Goal: Task Accomplishment & Management: Manage account settings

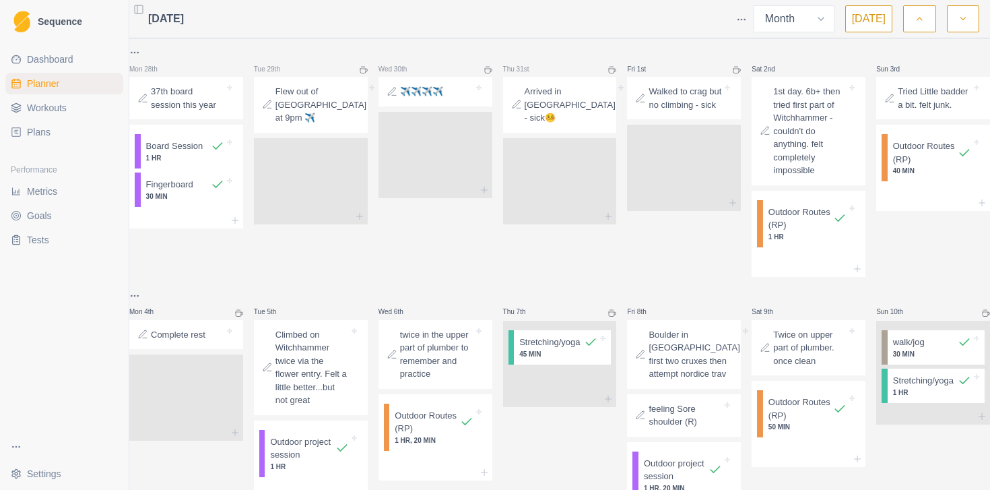
select select "month"
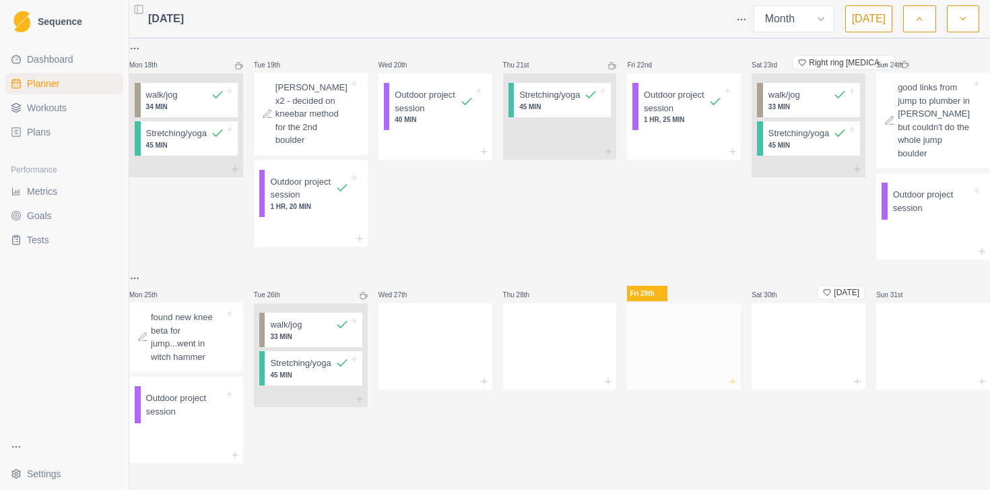
click at [727, 376] on icon at bounding box center [732, 381] width 11 height 11
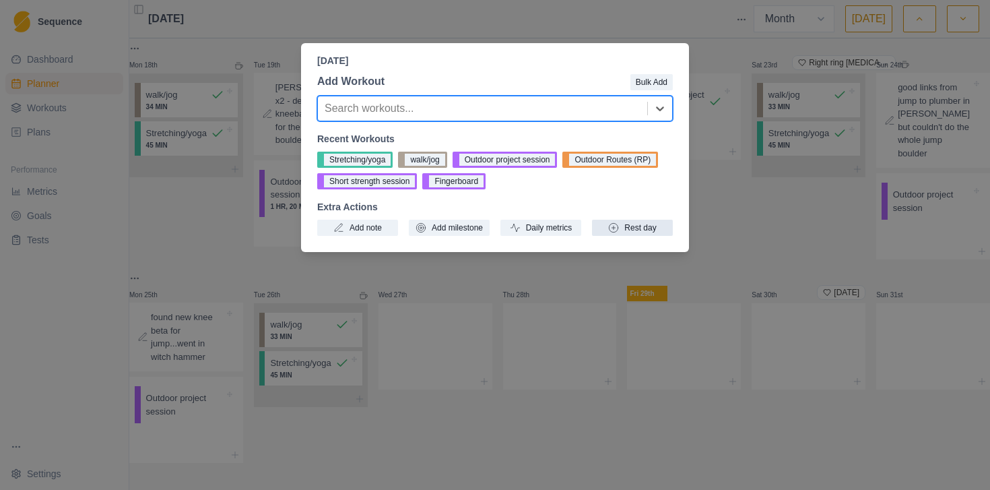
click at [627, 230] on button "Rest day" at bounding box center [632, 228] width 81 height 16
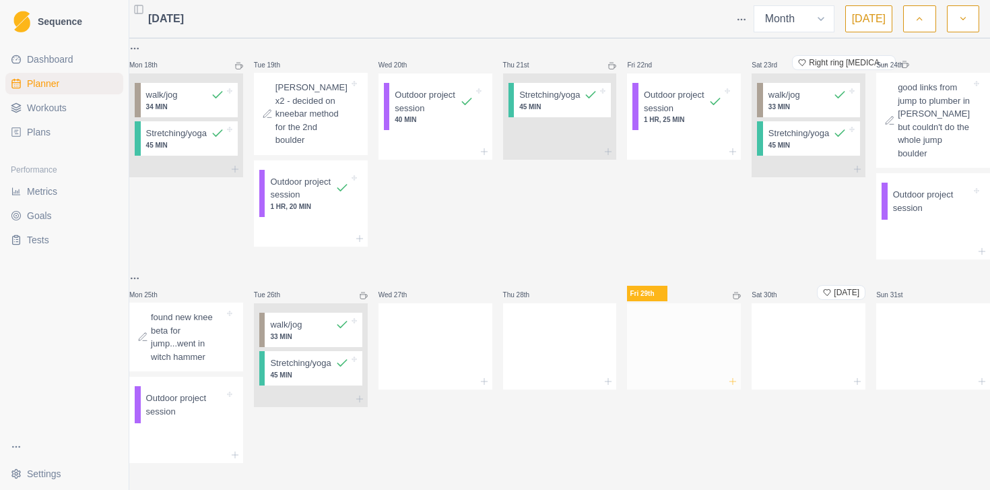
click at [727, 376] on icon at bounding box center [732, 381] width 11 height 11
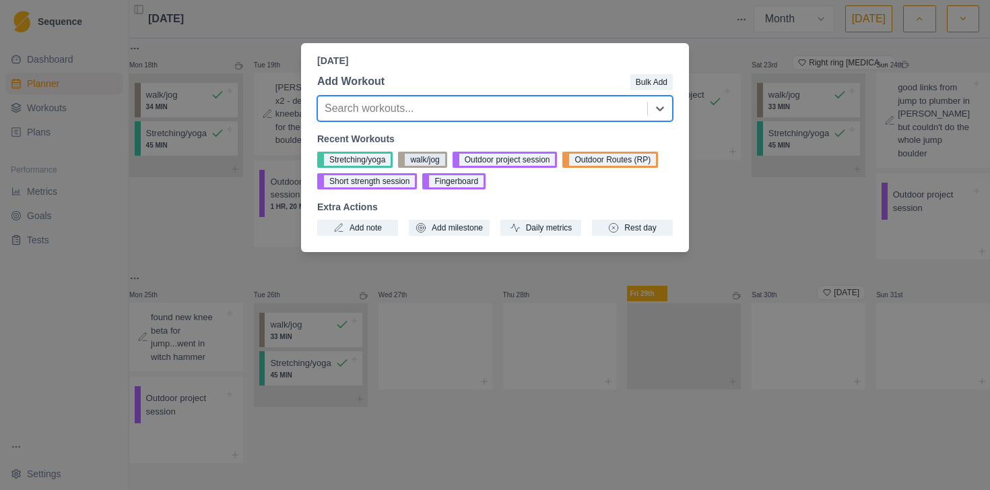
click at [418, 162] on button "walk/jog" at bounding box center [422, 160] width 48 height 16
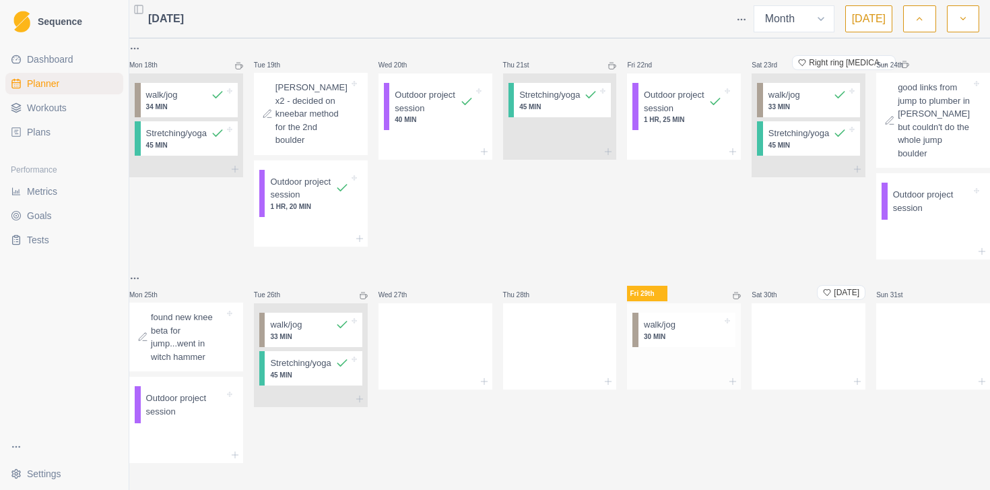
click at [677, 331] on p "30 MIN" at bounding box center [683, 336] width 78 height 10
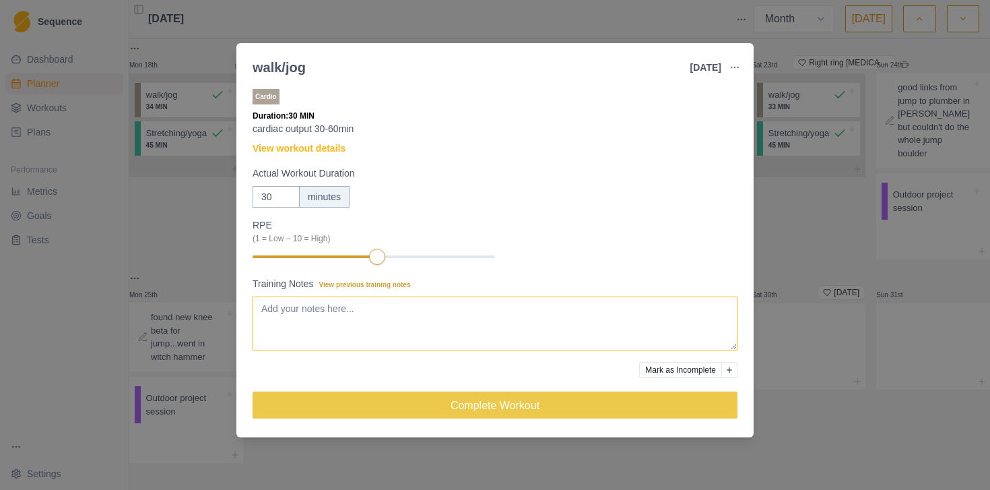
click at [383, 308] on textarea "Training Notes View previous training notes" at bounding box center [495, 323] width 485 height 54
type textarea "33min @5'54""
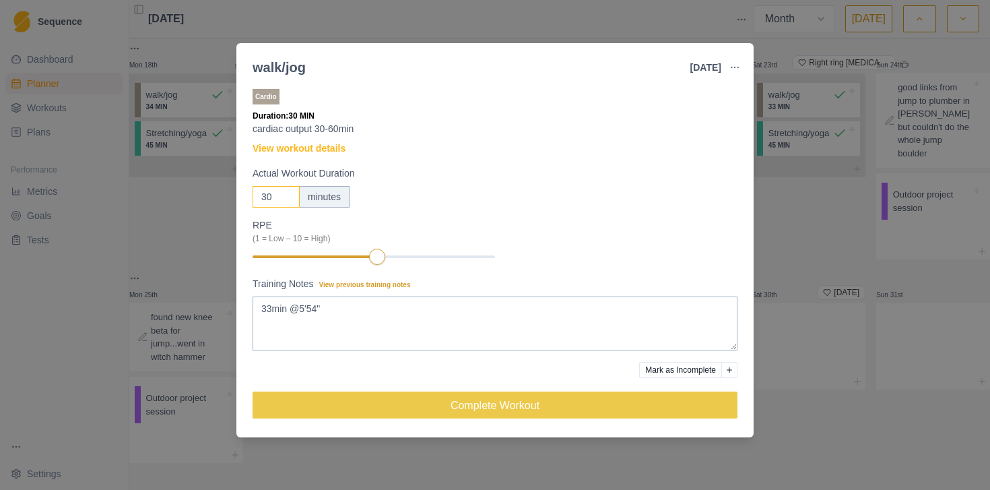
click at [275, 195] on input "30" at bounding box center [276, 197] width 47 height 22
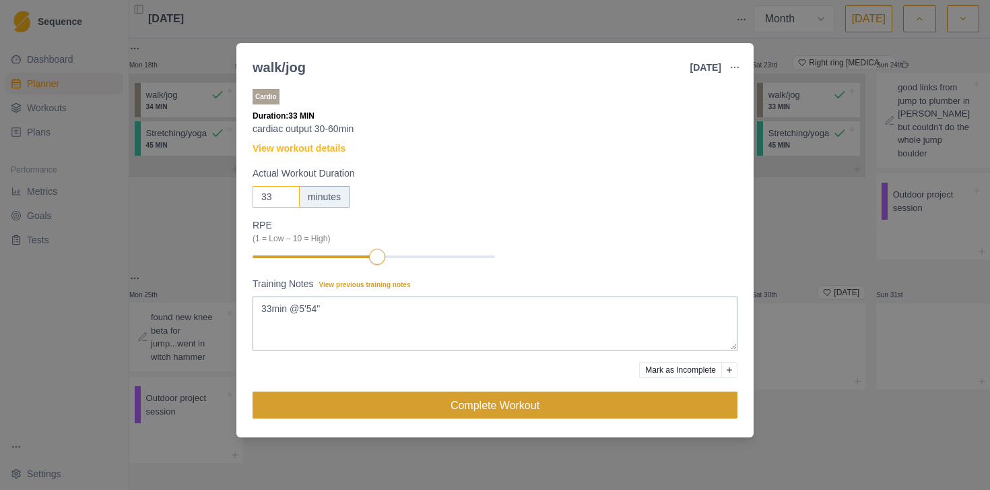
type input "33"
click at [420, 407] on button "Complete Workout" at bounding box center [495, 404] width 485 height 27
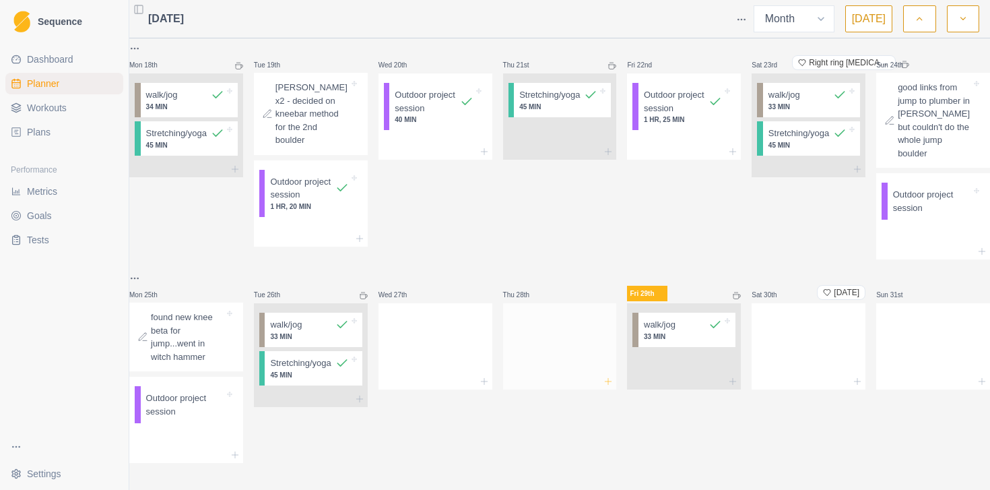
click at [607, 376] on icon at bounding box center [608, 381] width 11 height 11
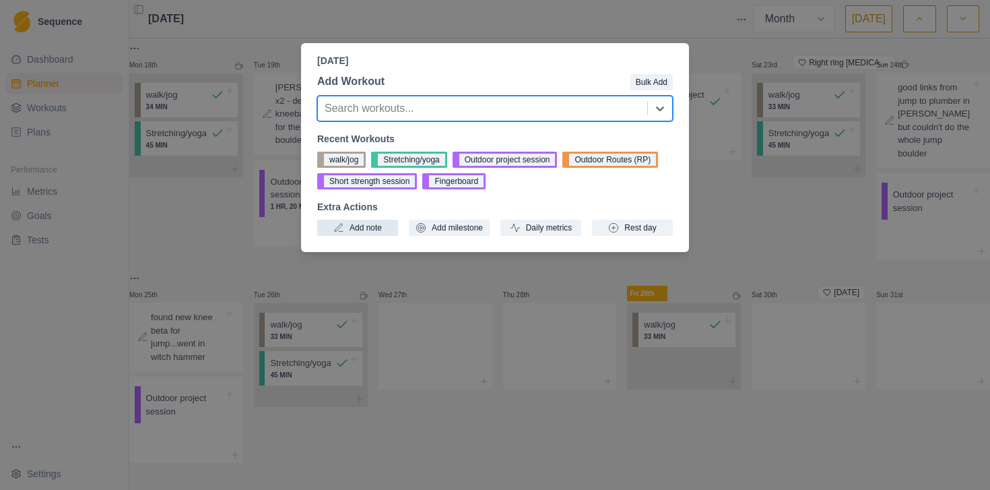
click at [363, 229] on button "Add note" at bounding box center [357, 228] width 81 height 16
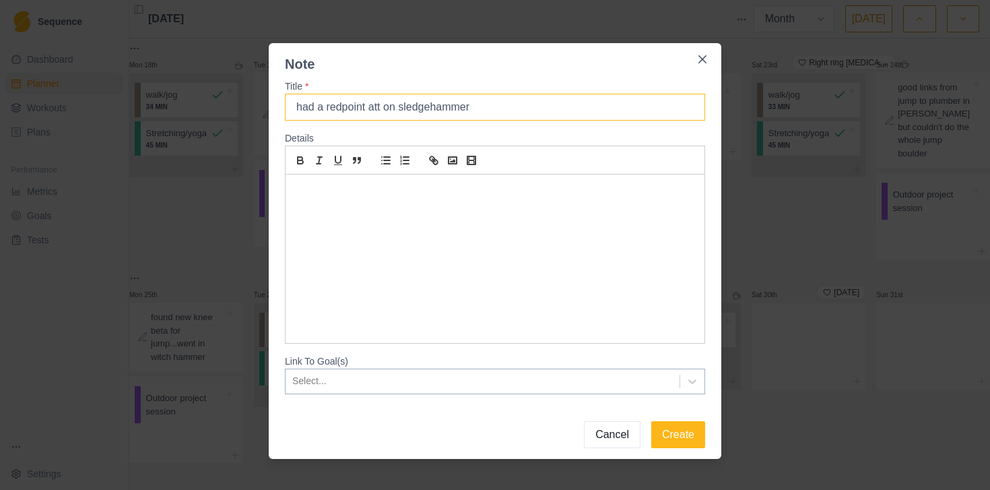
type input "had a redpoint att on sledgehammer"
click at [651, 421] on button "Create" at bounding box center [678, 434] width 54 height 27
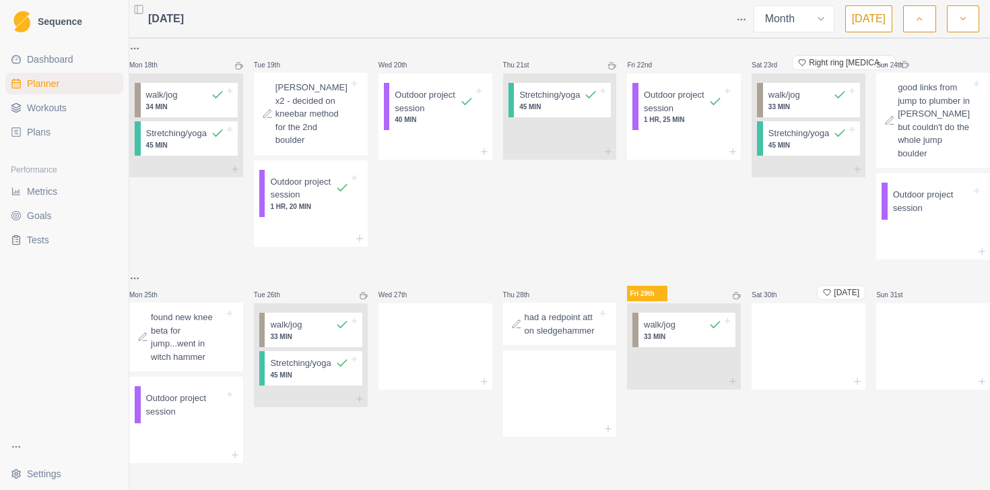
click at [562, 325] on p "had a redpoint att on sledgehammer" at bounding box center [561, 323] width 73 height 26
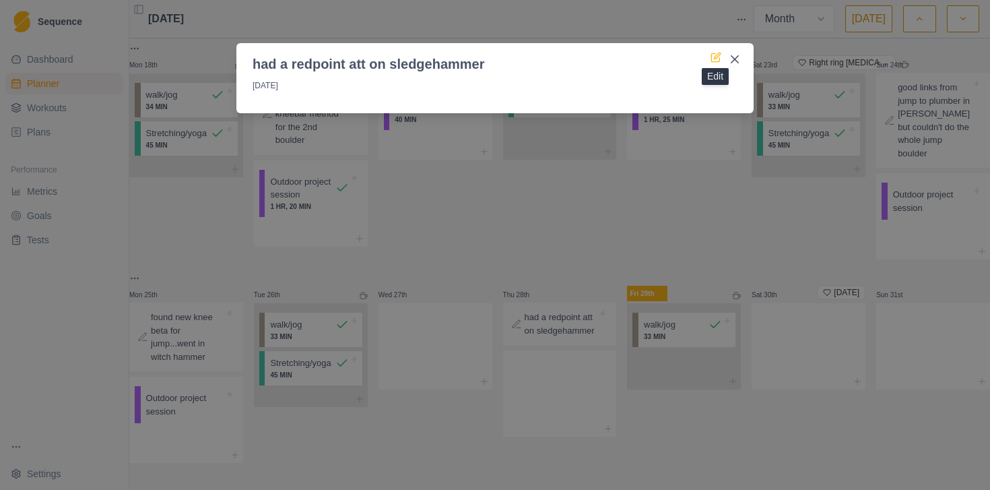
click at [717, 58] on icon at bounding box center [715, 57] width 11 height 11
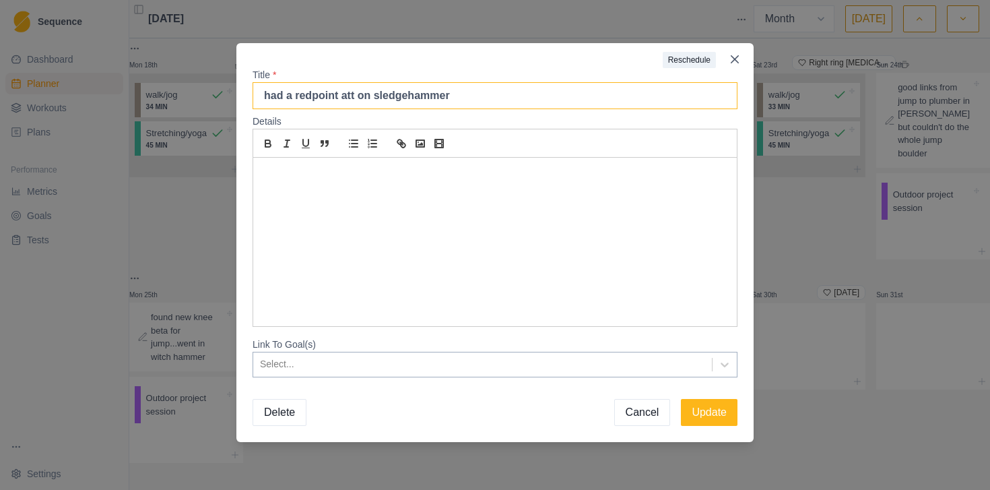
click at [558, 98] on input "had a redpoint att on sledgehammer" at bounding box center [495, 95] width 485 height 27
type input "had a redpoint att on sledgehammer, then worked out witchhammer crux traverse"
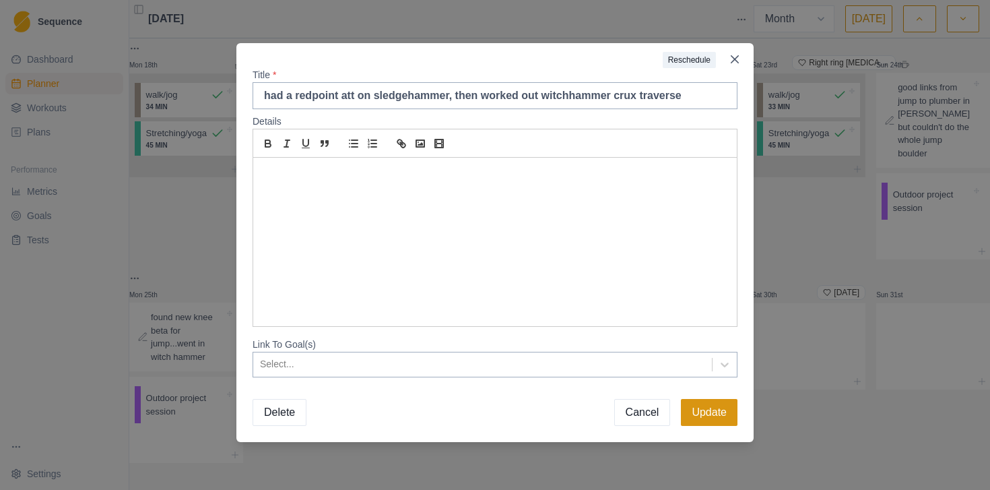
click at [715, 409] on button "Update" at bounding box center [709, 412] width 57 height 27
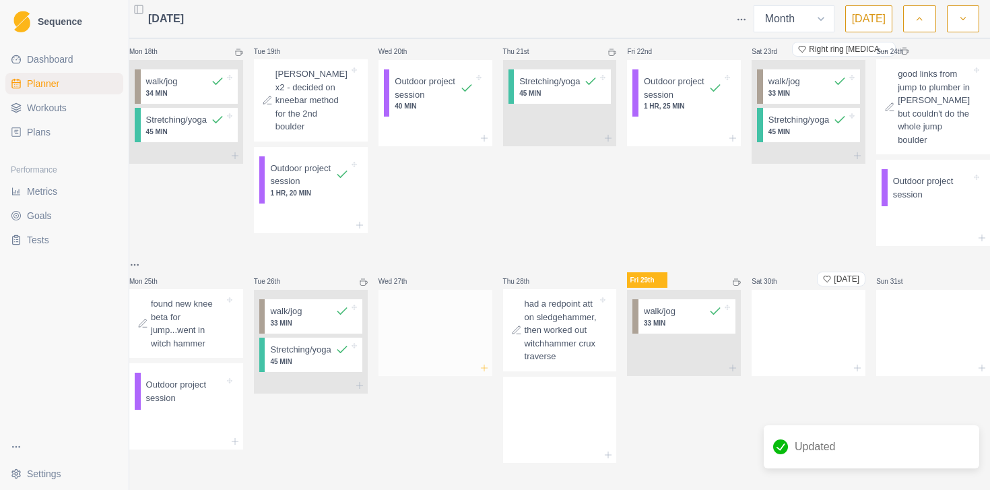
click at [486, 369] on icon at bounding box center [484, 367] width 11 height 11
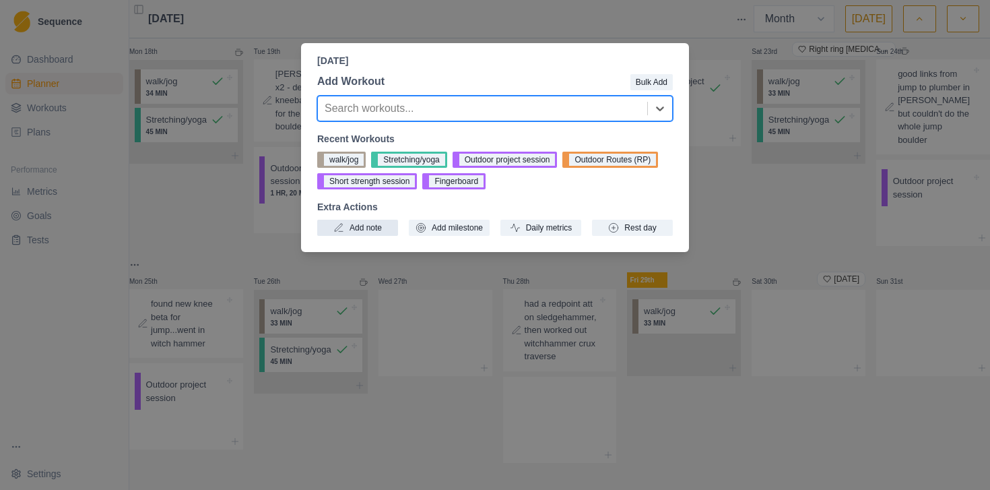
click at [360, 226] on button "Add note" at bounding box center [357, 228] width 81 height 16
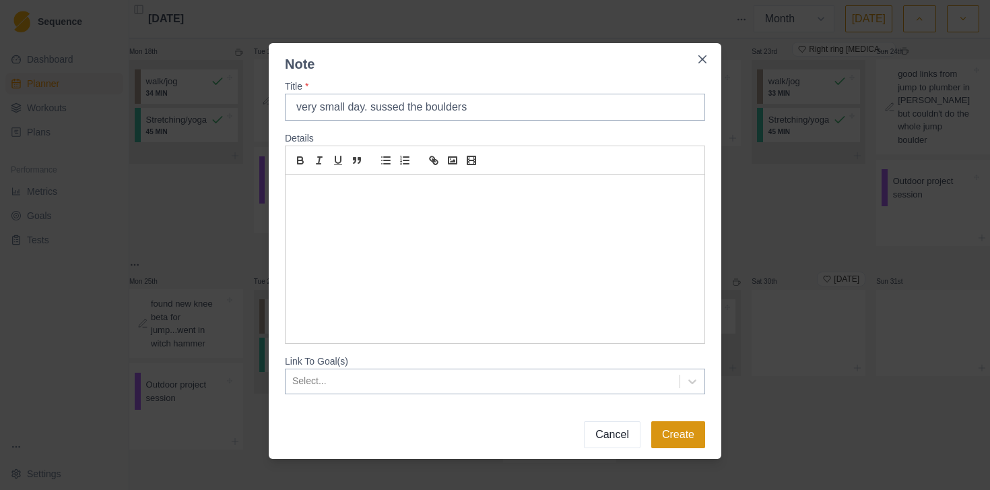
type input "very small day. sussed the boulders"
click at [679, 429] on button "Create" at bounding box center [678, 434] width 54 height 27
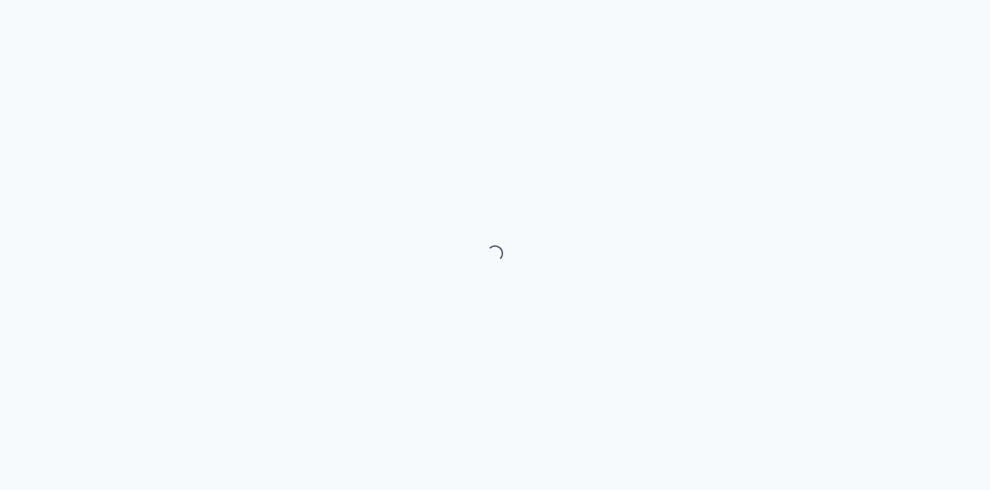
select select "month"
